Goal: Transaction & Acquisition: Book appointment/travel/reservation

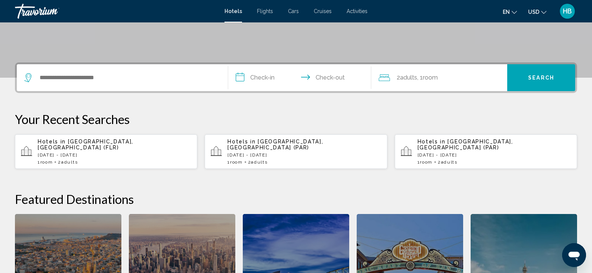
scroll to position [159, 0]
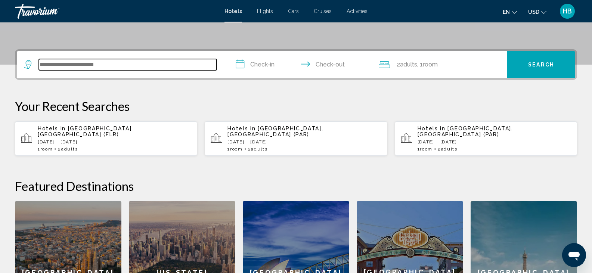
click at [154, 66] on input "Search widget" at bounding box center [128, 64] width 178 height 11
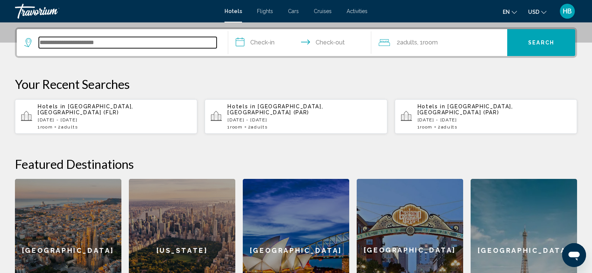
scroll to position [184, 0]
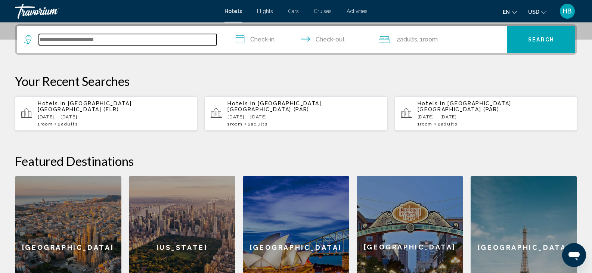
click at [128, 40] on input "Search widget" at bounding box center [128, 39] width 178 height 11
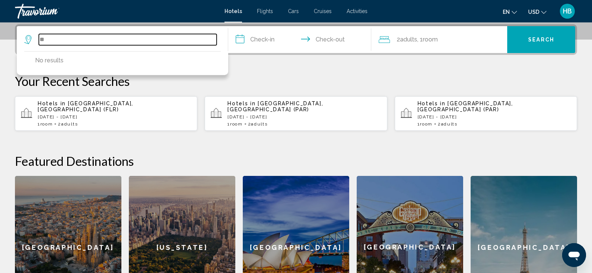
type input "*"
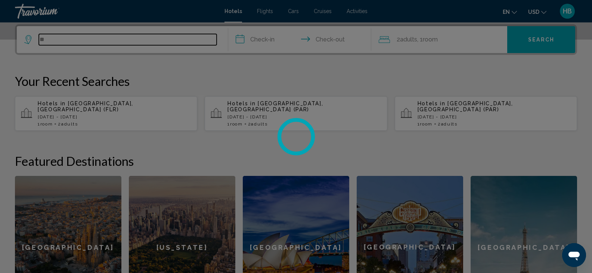
type input "*"
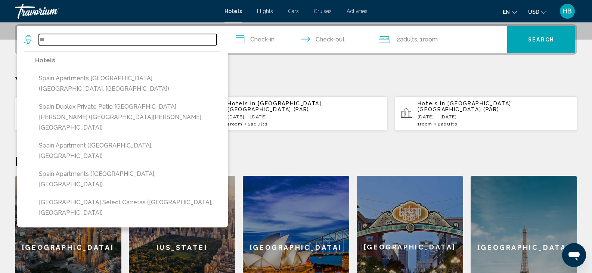
type input "*"
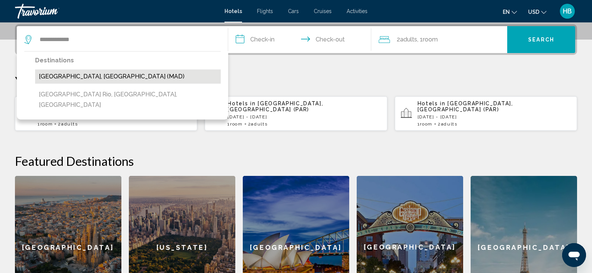
click at [110, 76] on button "[GEOGRAPHIC_DATA], [GEOGRAPHIC_DATA] (MAD)" at bounding box center [128, 76] width 186 height 14
type input "**********"
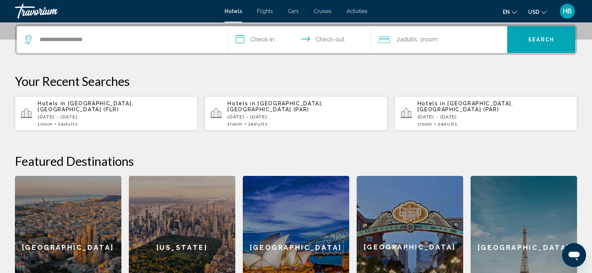
click at [272, 38] on input "**********" at bounding box center [301, 40] width 146 height 29
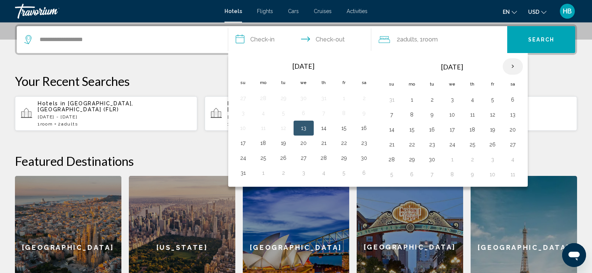
click at [513, 64] on th "Next month" at bounding box center [512, 66] width 20 height 16
click at [391, 129] on button "12" at bounding box center [392, 129] width 12 height 10
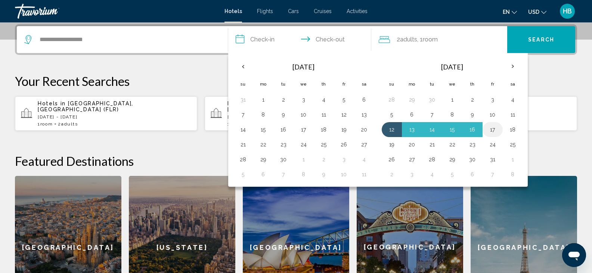
click at [494, 129] on button "17" at bounding box center [492, 129] width 12 height 10
type input "**********"
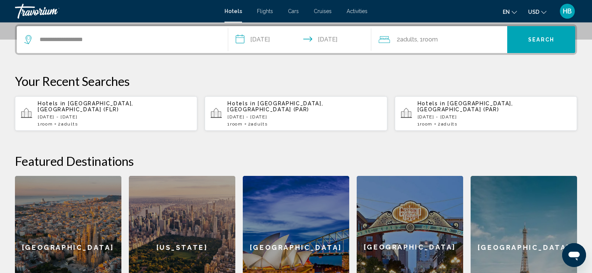
click at [549, 40] on span "Search" at bounding box center [541, 40] width 26 height 6
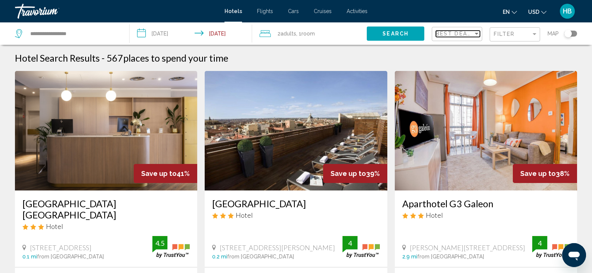
click at [460, 33] on span "Best Deals" at bounding box center [455, 34] width 39 height 6
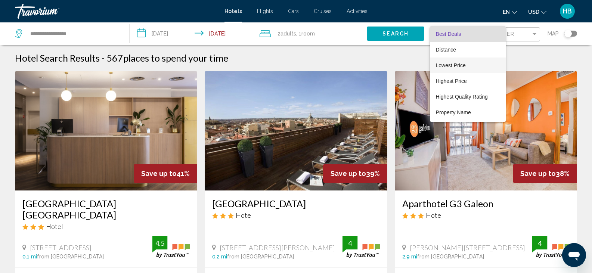
click at [455, 64] on span "Lowest Price" at bounding box center [451, 65] width 30 height 6
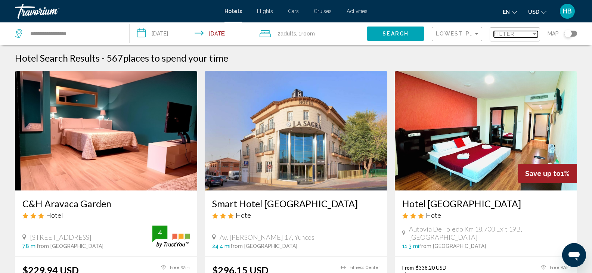
click at [517, 32] on div "Filter" at bounding box center [511, 34] width 37 height 6
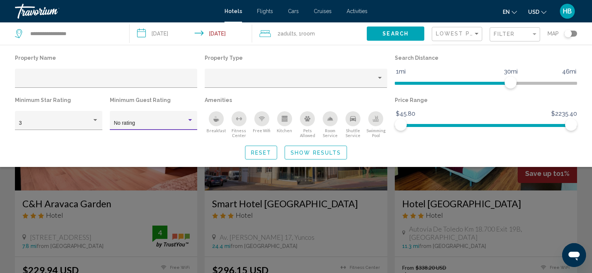
click at [168, 121] on div "No rating" at bounding box center [150, 123] width 73 height 6
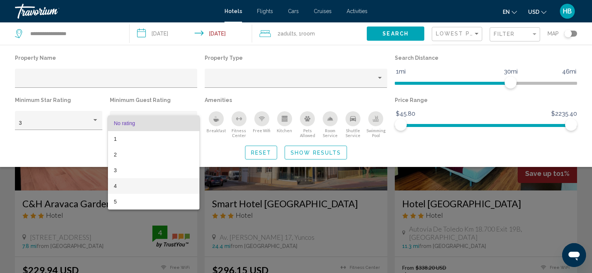
click at [120, 186] on span "4" at bounding box center [154, 186] width 80 height 16
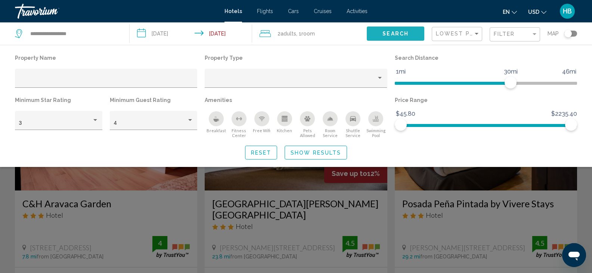
click at [389, 33] on span "Search" at bounding box center [395, 34] width 26 height 6
click at [519, 29] on div "Filter" at bounding box center [515, 35] width 44 height 14
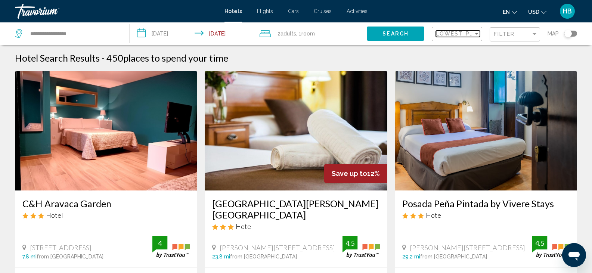
click at [464, 31] on span "Lowest Price" at bounding box center [460, 34] width 48 height 6
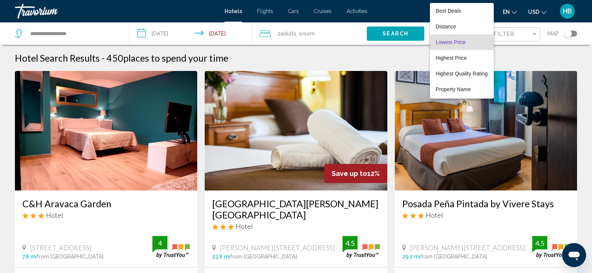
scroll to position [8, 0]
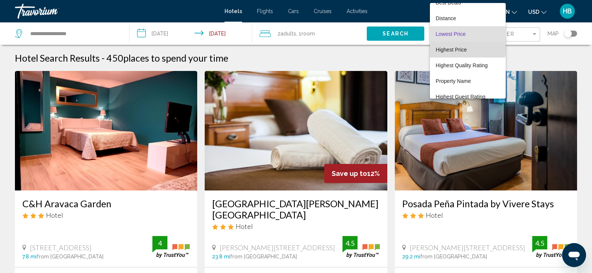
click at [458, 45] on span "Highest Price" at bounding box center [468, 50] width 64 height 16
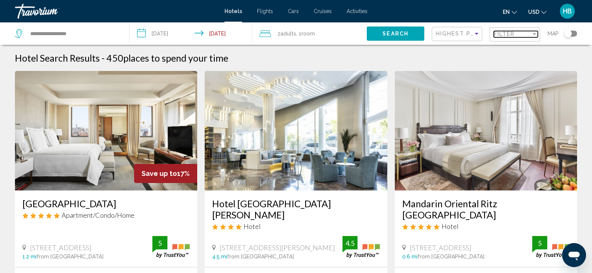
click at [513, 32] on span "Filter" at bounding box center [503, 34] width 21 height 6
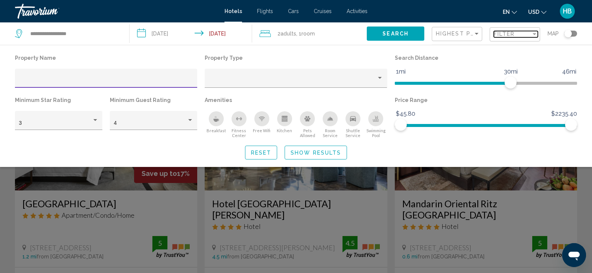
click at [514, 32] on span "Filter" at bounding box center [503, 34] width 21 height 6
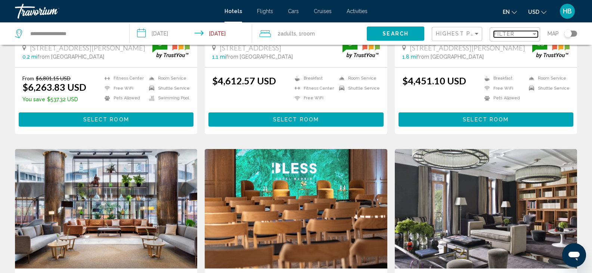
scroll to position [716, 0]
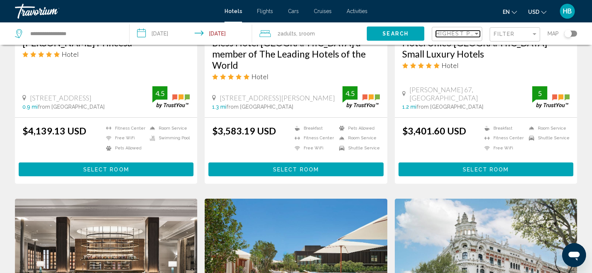
click at [476, 34] on div "Sort by" at bounding box center [476, 34] width 4 height 2
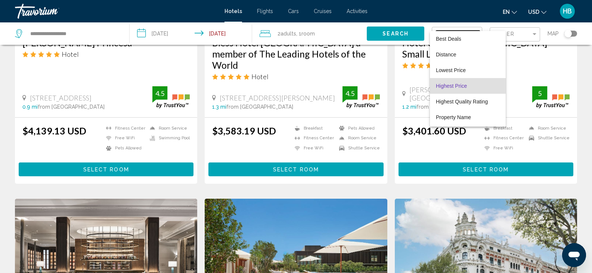
scroll to position [14, 0]
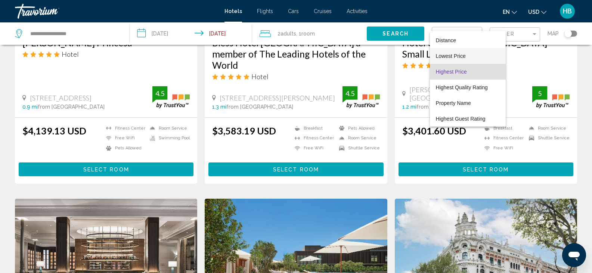
click at [459, 53] on span "Lowest Price" at bounding box center [451, 56] width 30 height 6
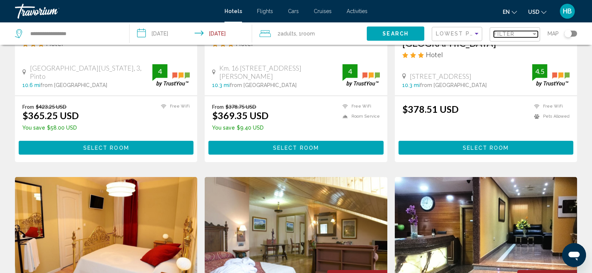
click at [506, 32] on span "Filter" at bounding box center [503, 34] width 21 height 6
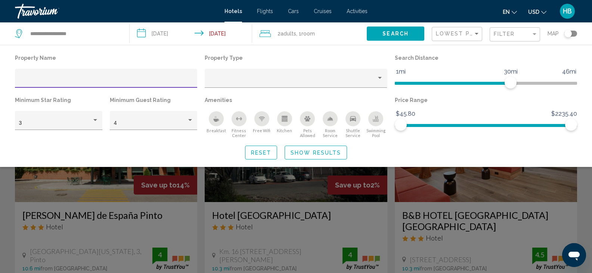
scroll to position [239, 0]
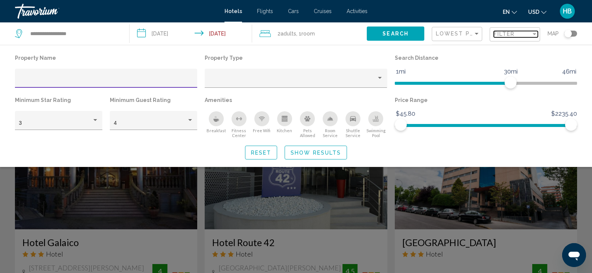
click at [514, 33] on span "Filter" at bounding box center [503, 34] width 21 height 6
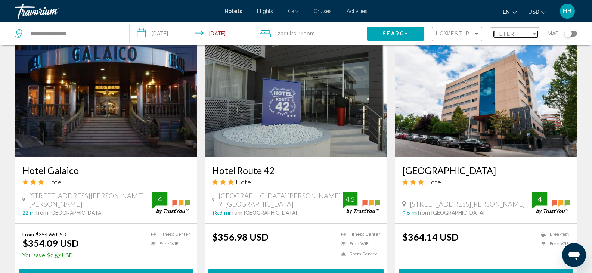
scroll to position [0, 0]
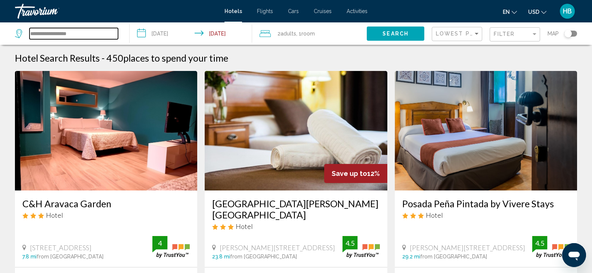
click at [100, 38] on input "**********" at bounding box center [73, 33] width 88 height 11
click at [18, 33] on icon "Search widget" at bounding box center [19, 33] width 9 height 9
click at [232, 9] on span "Hotels" at bounding box center [233, 11] width 18 height 6
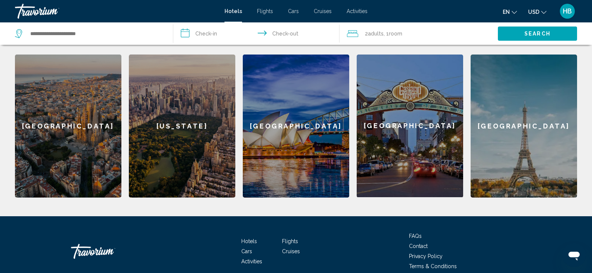
scroll to position [334, 0]
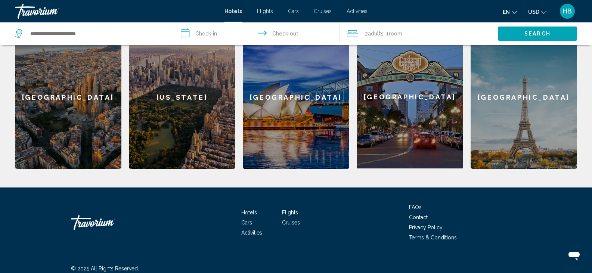
click at [545, 110] on div "[GEOGRAPHIC_DATA]" at bounding box center [523, 97] width 106 height 143
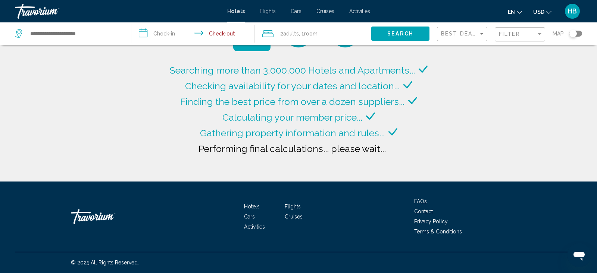
type input "**********"
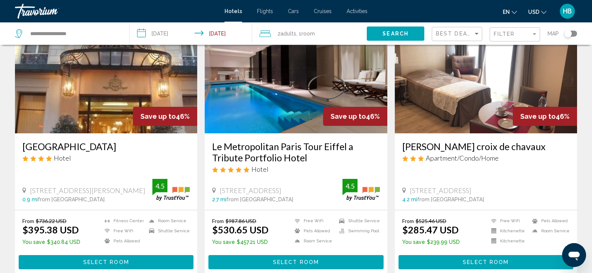
scroll to position [53, 0]
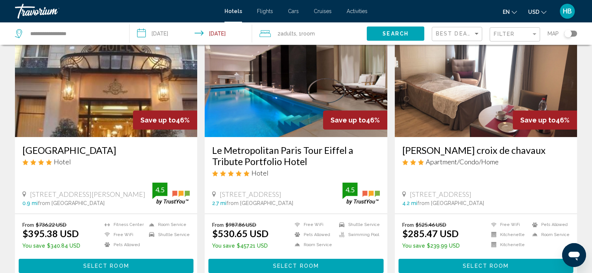
click at [307, 101] on img "Main content" at bounding box center [296, 77] width 182 height 119
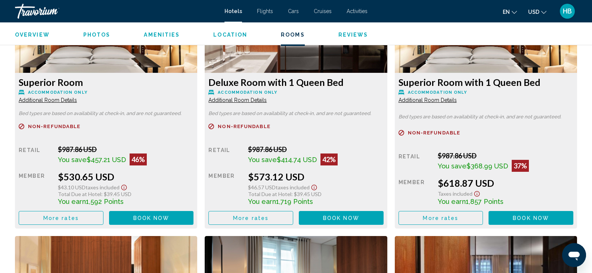
scroll to position [1072, 0]
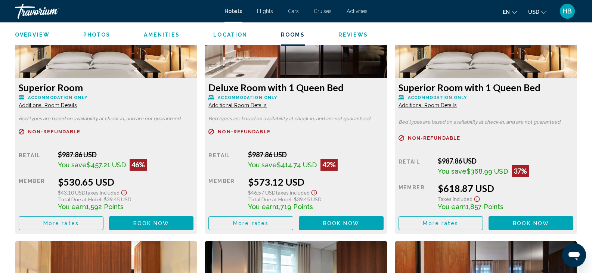
click at [156, 221] on span "Book now" at bounding box center [151, 223] width 36 height 6
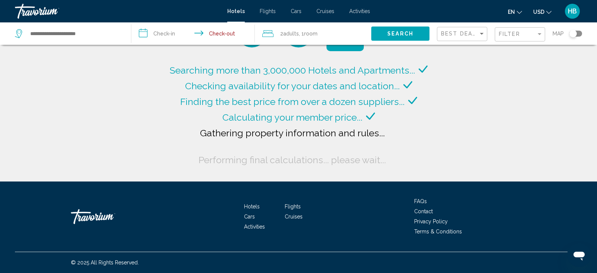
click at [31, 11] on div "Travorium" at bounding box center [52, 11] width 75 height 15
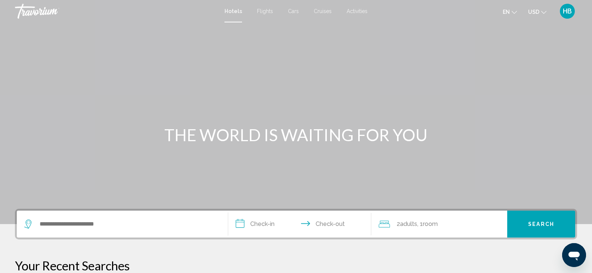
click at [41, 11] on div "Travorium" at bounding box center [52, 11] width 75 height 15
click at [362, 11] on span "Activities" at bounding box center [356, 11] width 21 height 6
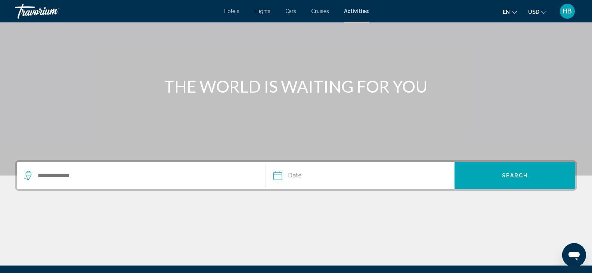
scroll to position [45, 0]
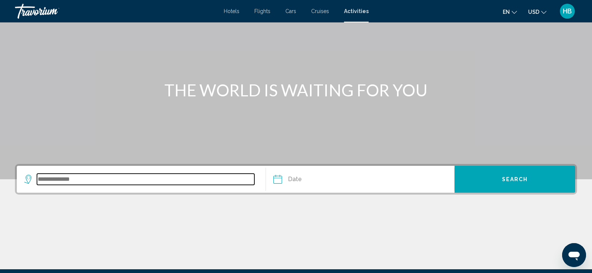
click at [179, 177] on input "Search widget" at bounding box center [145, 179] width 217 height 11
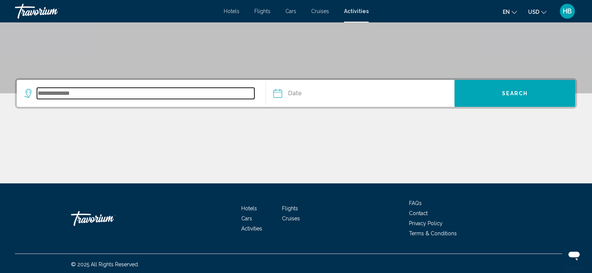
scroll to position [133, 0]
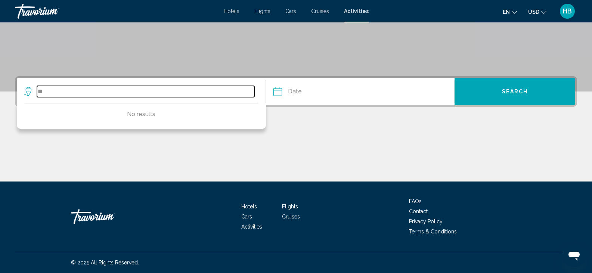
type input "*"
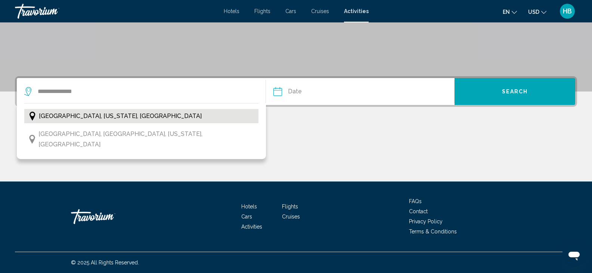
click at [130, 118] on button "[GEOGRAPHIC_DATA], [US_STATE], [GEOGRAPHIC_DATA]" at bounding box center [141, 116] width 234 height 14
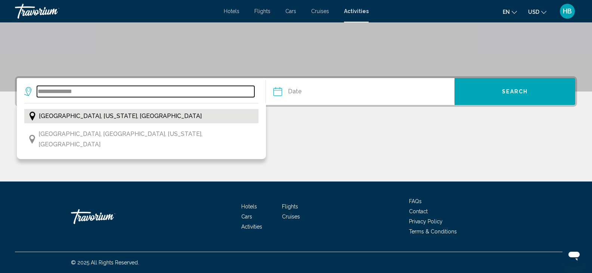
type input "**********"
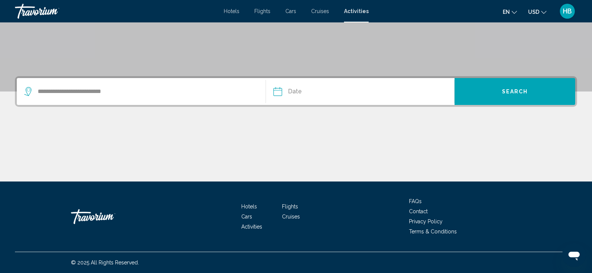
click at [314, 93] on input "Date" at bounding box center [317, 92] width 93 height 29
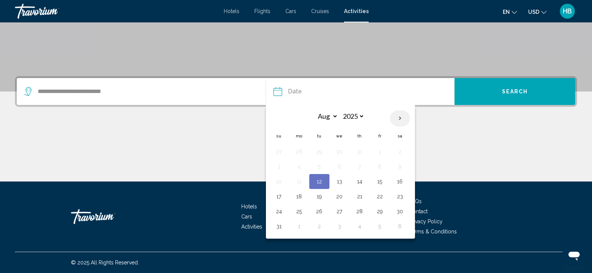
click at [399, 117] on th "Next month" at bounding box center [400, 118] width 20 height 16
select select "*"
click at [300, 165] on button "6" at bounding box center [299, 166] width 12 height 10
type input "**********"
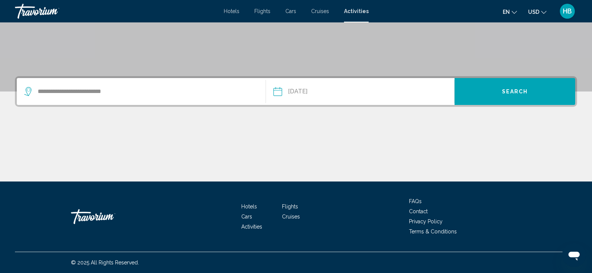
click at [518, 88] on span "Search" at bounding box center [515, 91] width 26 height 6
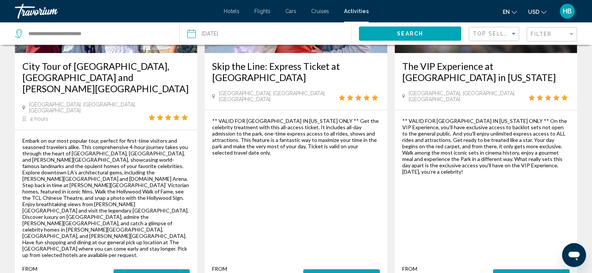
scroll to position [1197, 0]
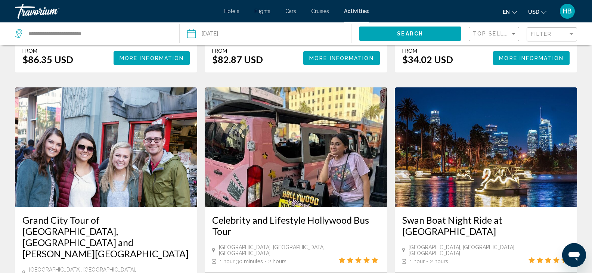
scroll to position [1048, 0]
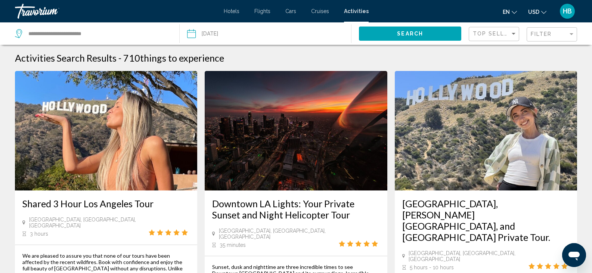
click at [36, 9] on div "Travorium" at bounding box center [52, 11] width 75 height 15
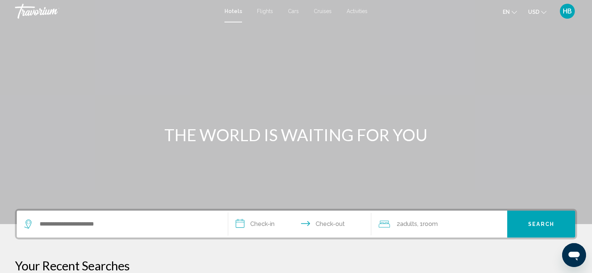
scroll to position [239, 0]
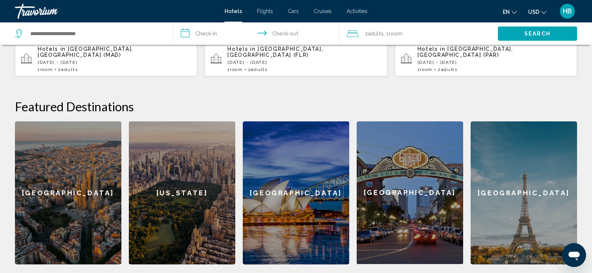
click at [201, 209] on div "[US_STATE]" at bounding box center [182, 192] width 106 height 143
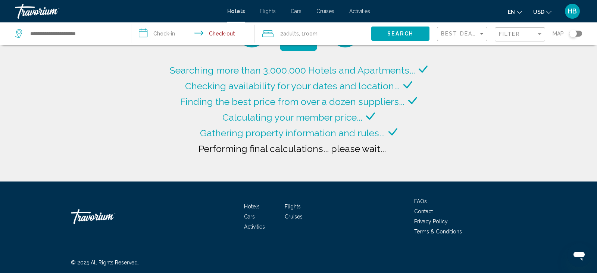
type input "**********"
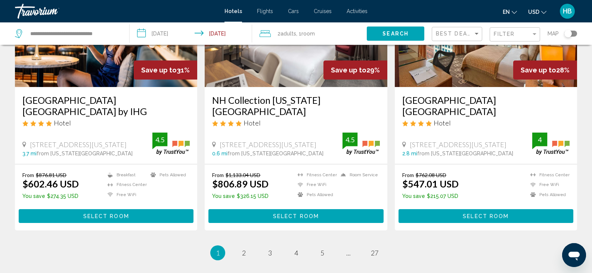
scroll to position [932, 0]
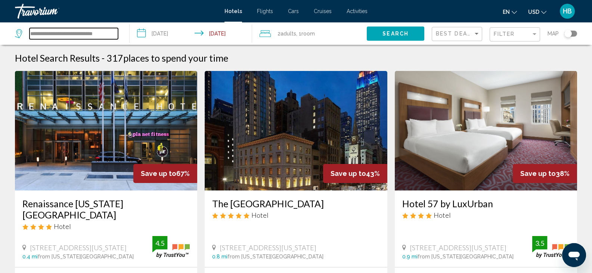
click at [72, 35] on input "**********" at bounding box center [73, 33] width 88 height 11
click at [29, 10] on div "Travorium" at bounding box center [52, 11] width 75 height 15
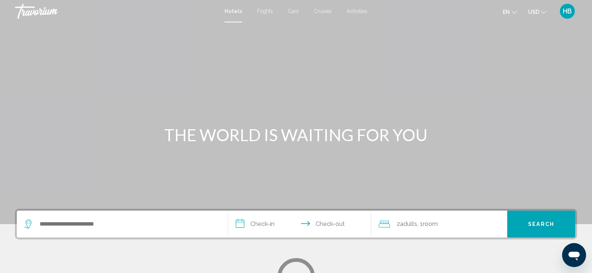
click at [37, 10] on div "Travorium" at bounding box center [52, 11] width 75 height 15
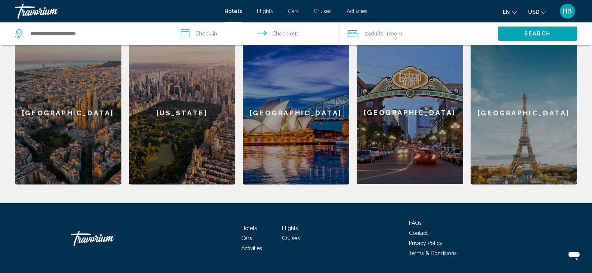
scroll to position [334, 0]
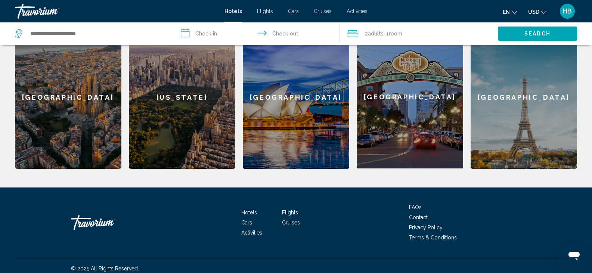
click at [100, 217] on div "Travorium" at bounding box center [108, 222] width 75 height 22
